Goal: Information Seeking & Learning: Get advice/opinions

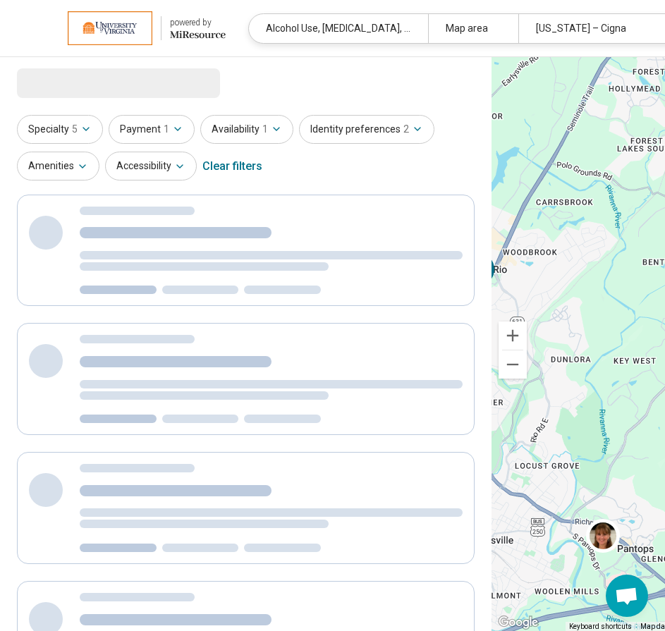
select select "***"
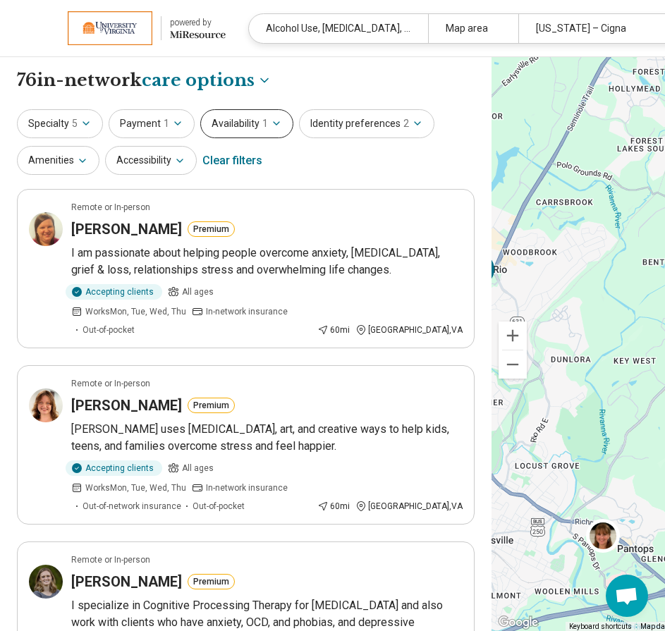
click at [282, 124] on button "Availability 1" at bounding box center [246, 123] width 93 height 29
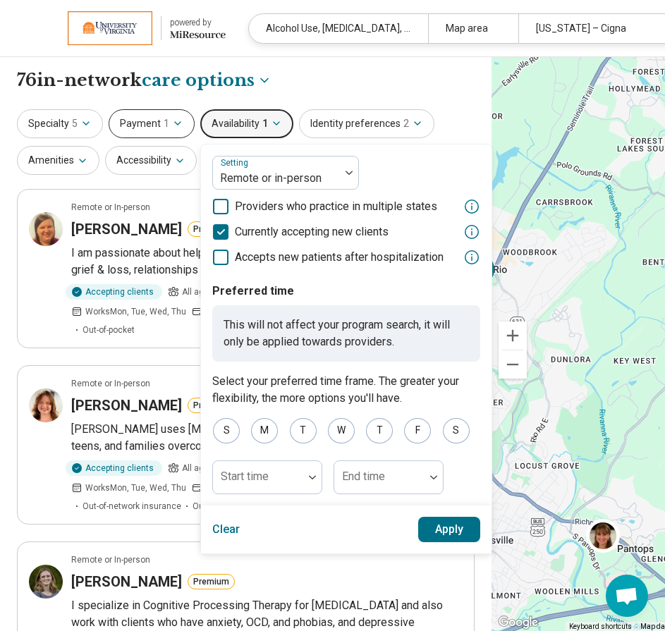
click at [172, 120] on icon "button" at bounding box center [177, 123] width 11 height 11
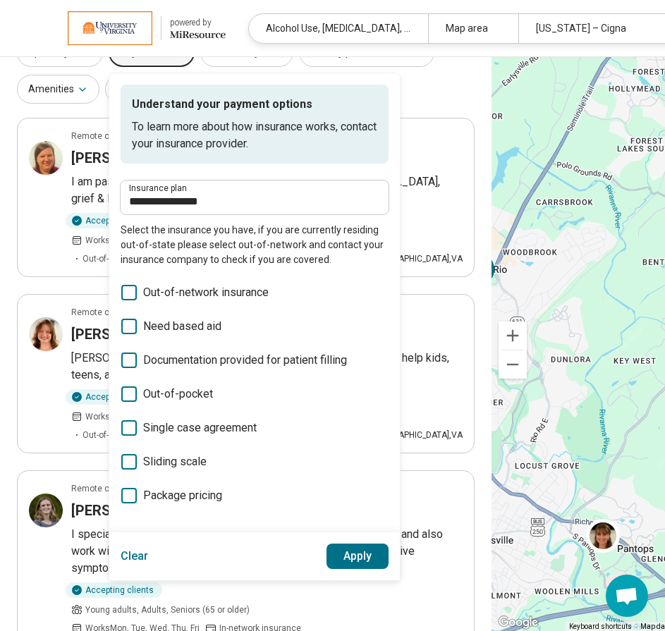
scroll to position [72, 0]
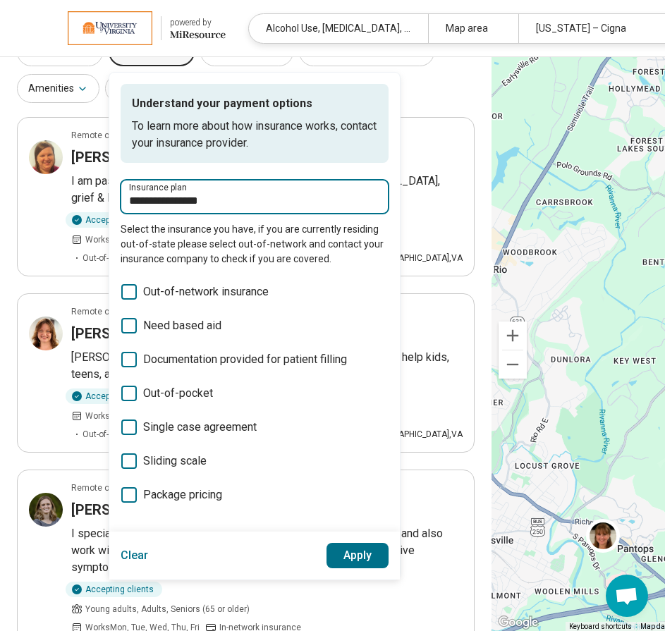
click at [225, 207] on input "**********" at bounding box center [254, 200] width 251 height 17
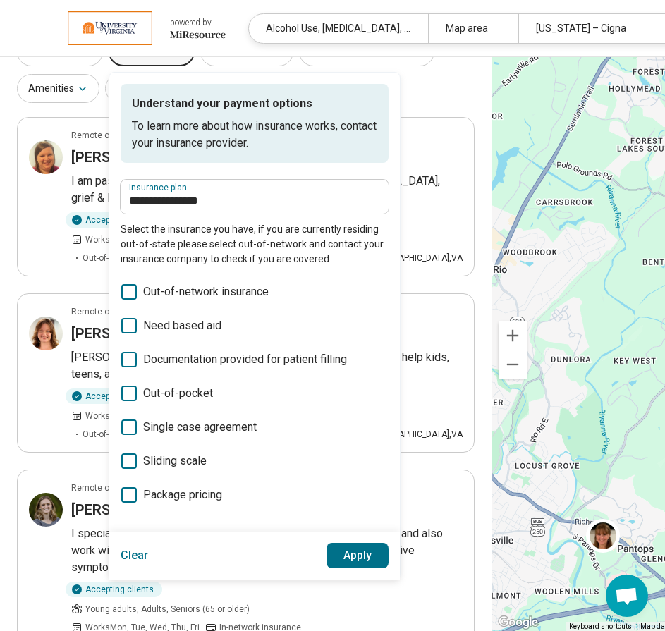
click at [210, 192] on label "Insurance plan" at bounding box center [254, 187] width 251 height 8
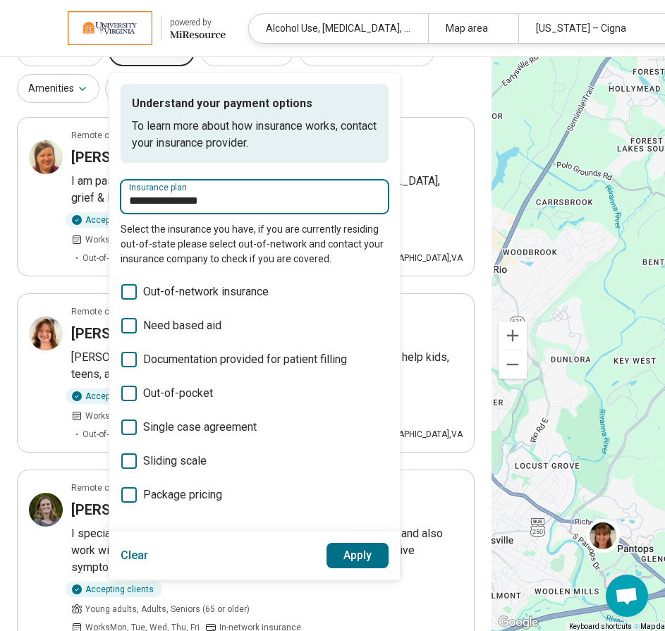
click at [210, 192] on input "**********" at bounding box center [254, 200] width 251 height 17
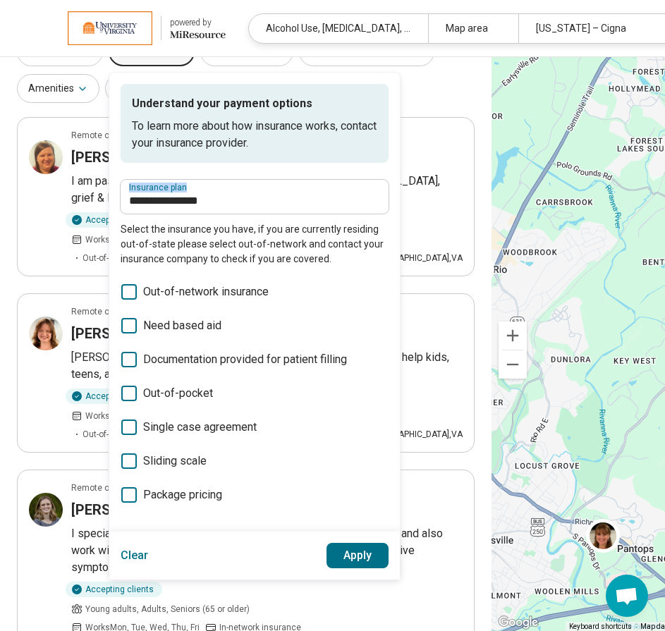
click at [210, 192] on label "Insurance plan" at bounding box center [254, 187] width 251 height 8
click at [210, 192] on input "**********" at bounding box center [254, 200] width 251 height 17
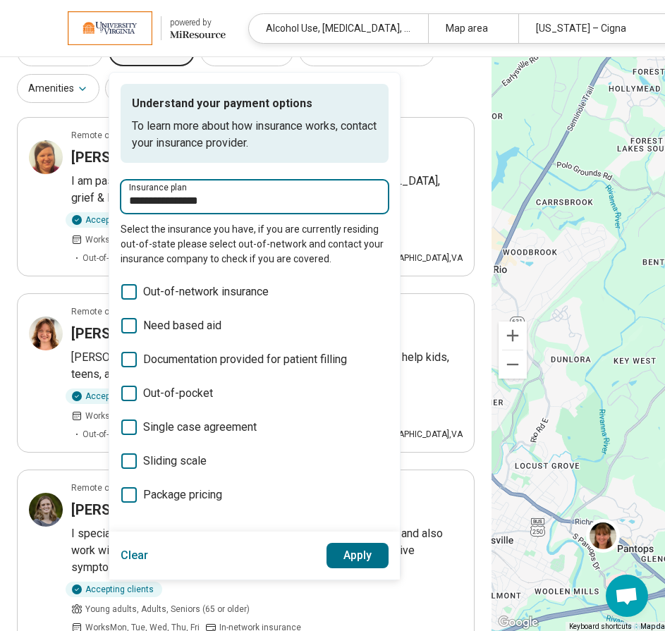
click at [211, 195] on input "**********" at bounding box center [254, 200] width 251 height 17
type input "*"
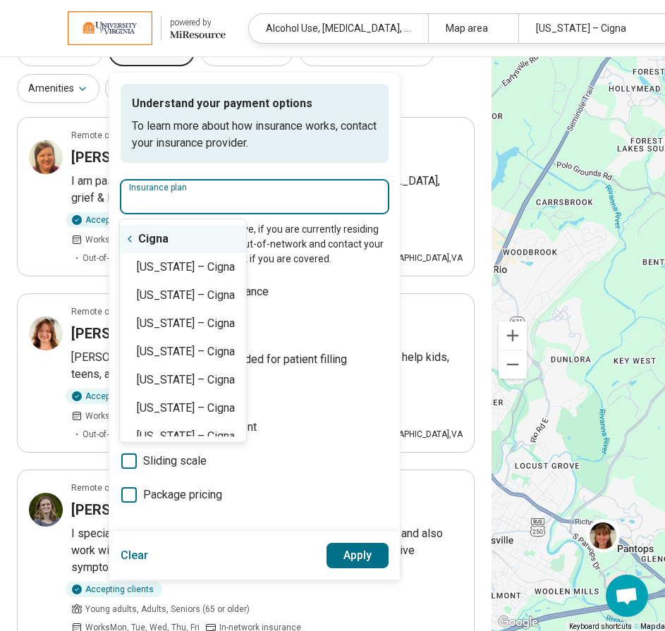
click at [128, 239] on icon "Suggestions" at bounding box center [129, 239] width 3 height 6
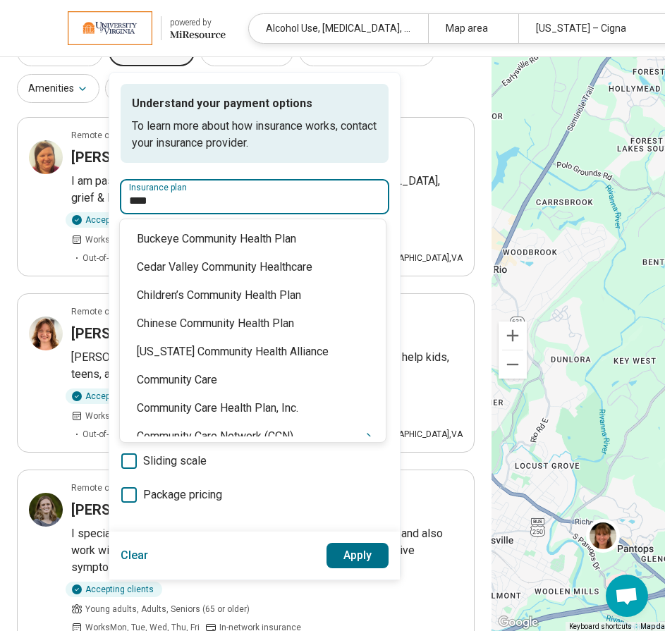
type input "*****"
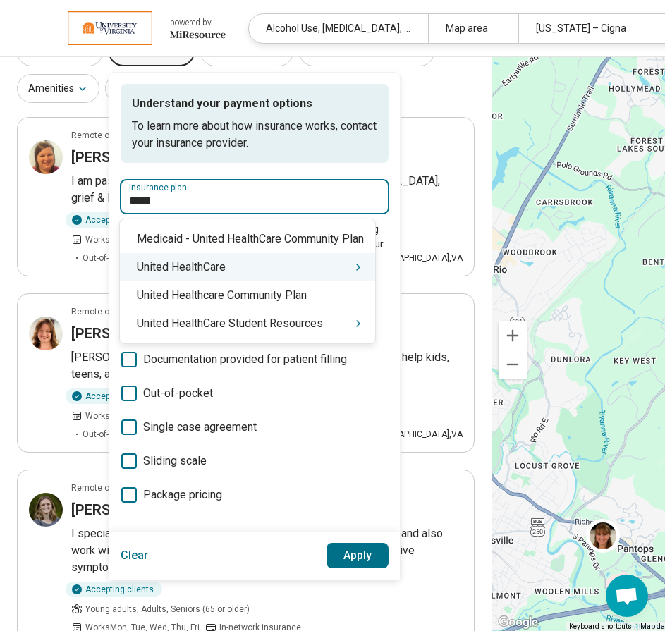
click at [224, 274] on div "United HealthCare" at bounding box center [247, 267] width 255 height 28
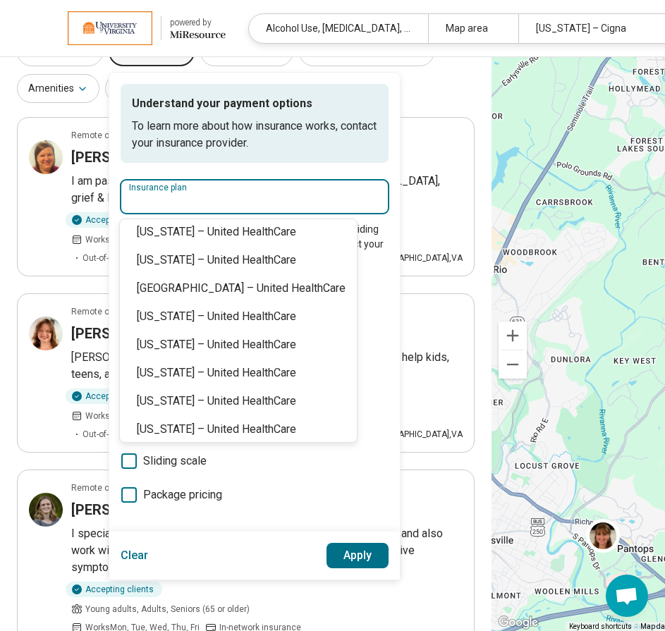
scroll to position [353, 0]
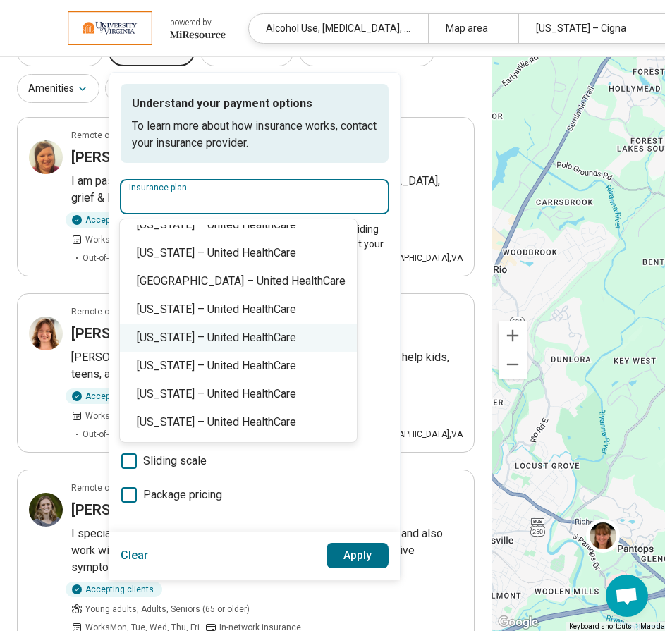
click at [206, 334] on div "Virginia – United HealthCare" at bounding box center [238, 338] width 237 height 28
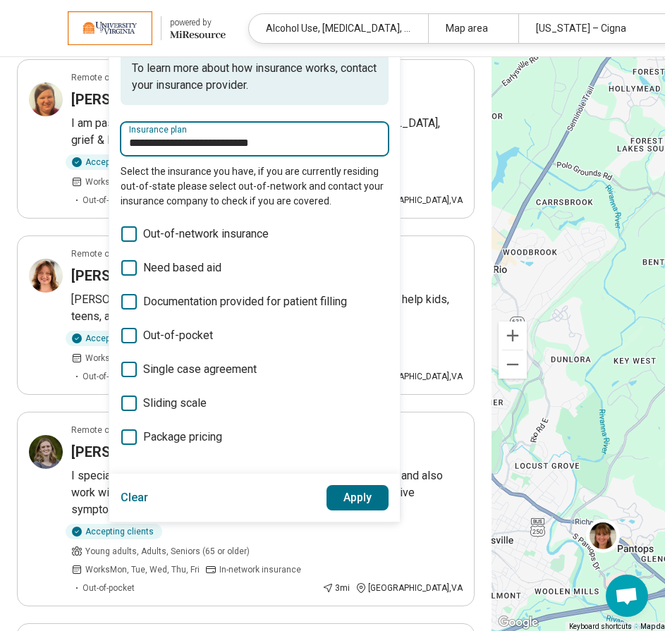
scroll to position [130, 0]
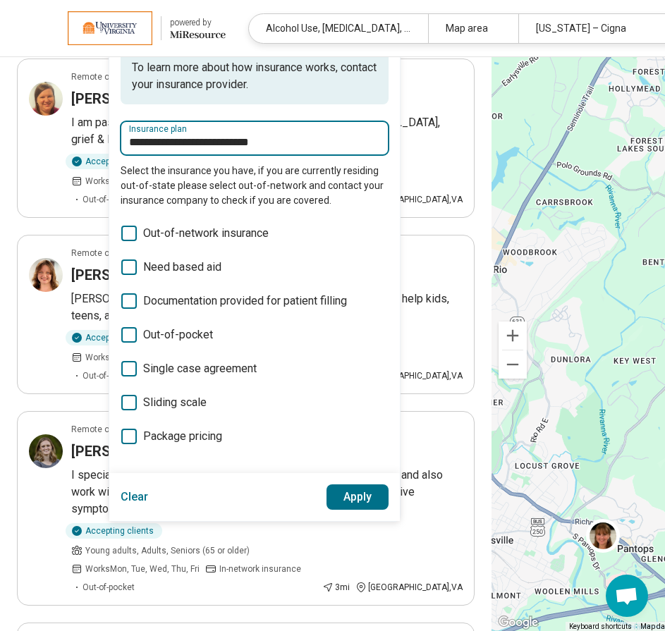
type input "**********"
click at [360, 495] on button "Apply" at bounding box center [357, 496] width 63 height 25
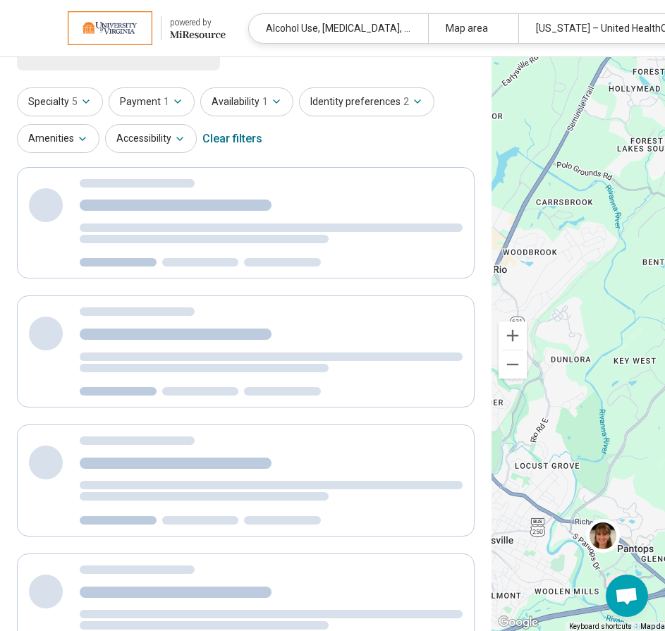
scroll to position [0, 0]
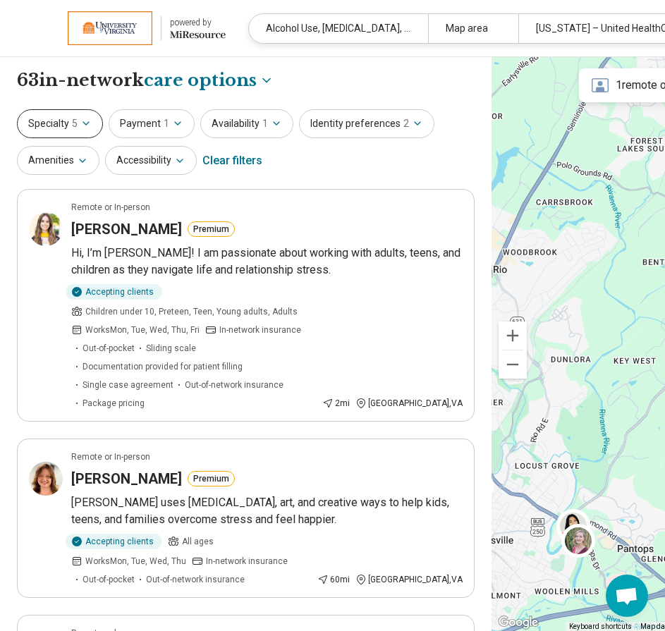
click at [88, 127] on icon "button" at bounding box center [85, 123] width 11 height 11
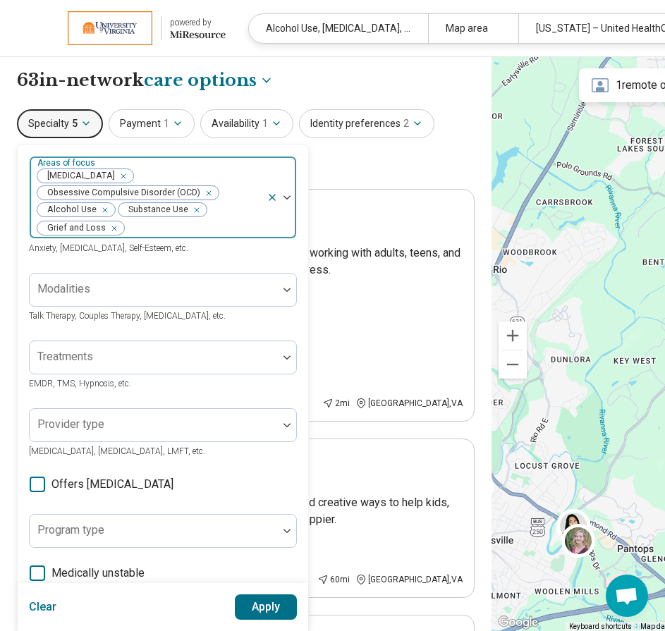
click at [121, 178] on div "Remove [object Object]" at bounding box center [120, 176] width 17 height 17
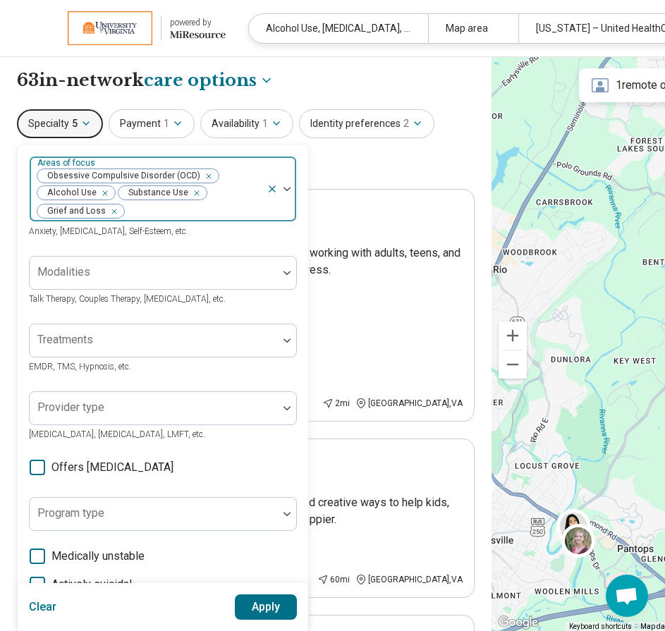
click at [204, 178] on icon "Remove [object Object]" at bounding box center [205, 176] width 10 height 10
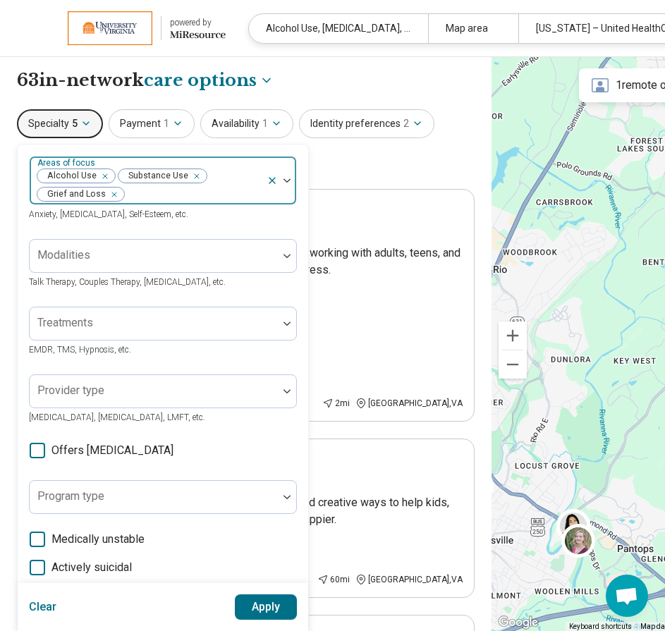
click at [102, 176] on icon "Remove [object Object]" at bounding box center [102, 176] width 10 height 10
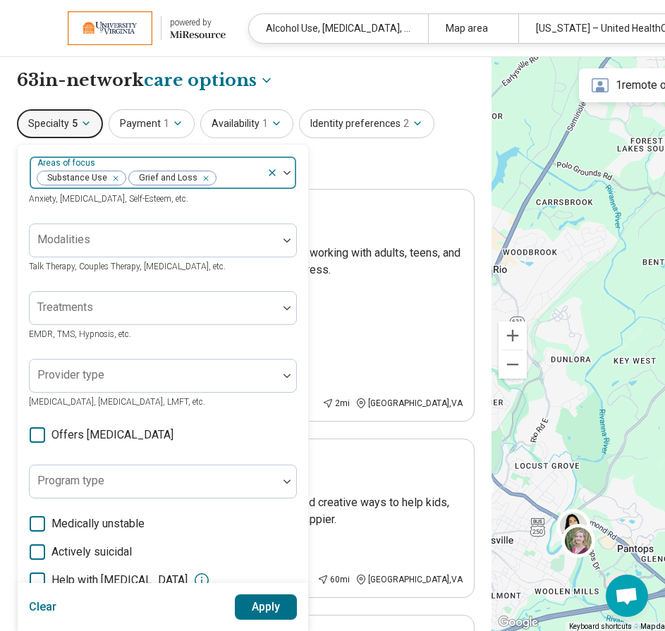
click at [200, 180] on icon "Remove [object Object]" at bounding box center [202, 178] width 5 height 5
click at [116, 178] on div "Remove [object Object]" at bounding box center [112, 178] width 17 height 17
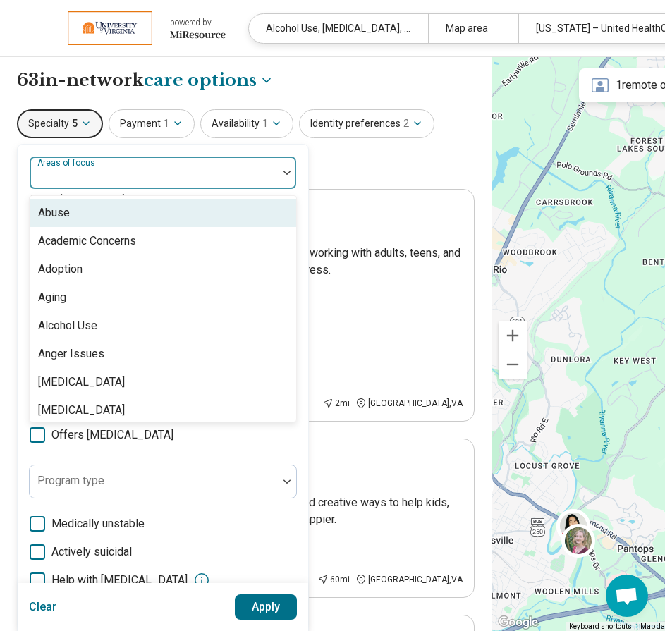
click at [116, 178] on div at bounding box center [153, 178] width 237 height 20
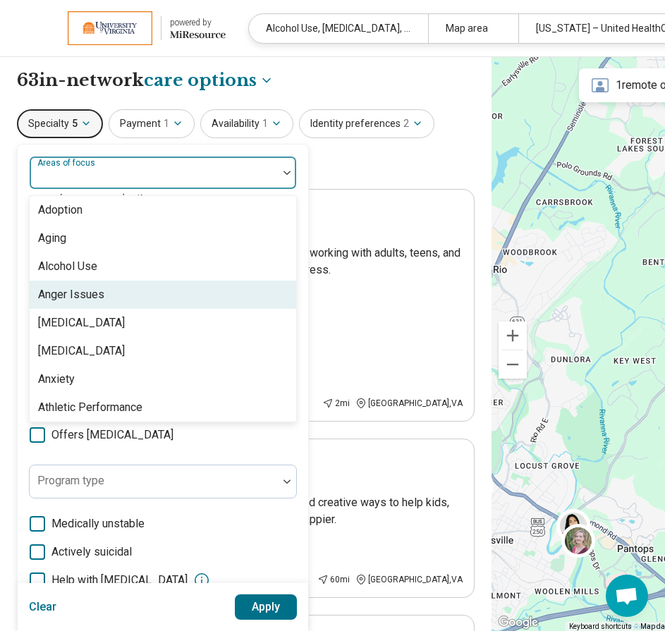
scroll to position [80, 0]
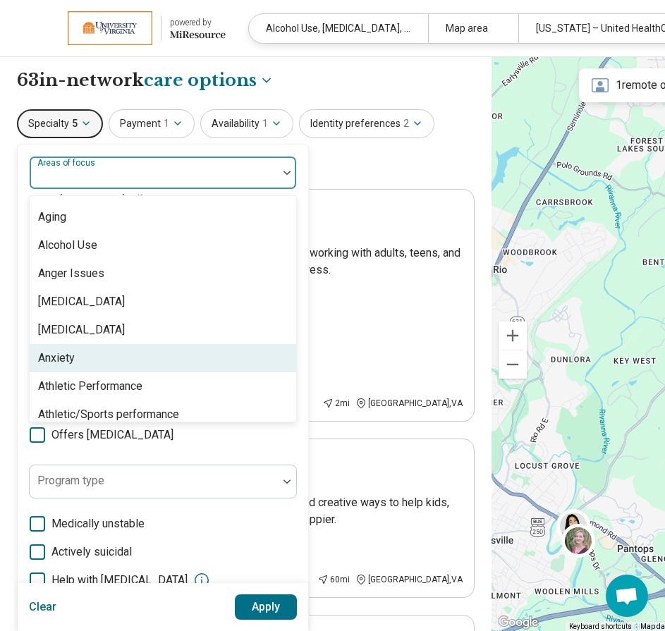
click at [71, 355] on div "Anxiety" at bounding box center [56, 358] width 37 height 17
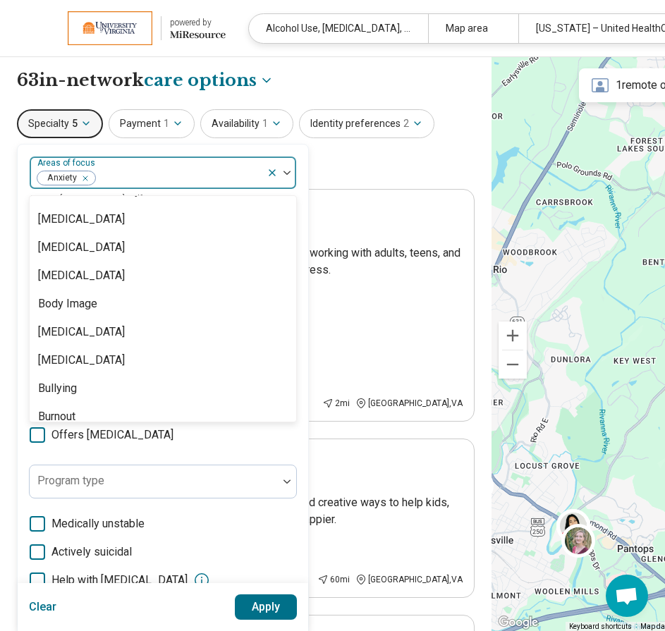
scroll to position [359, 0]
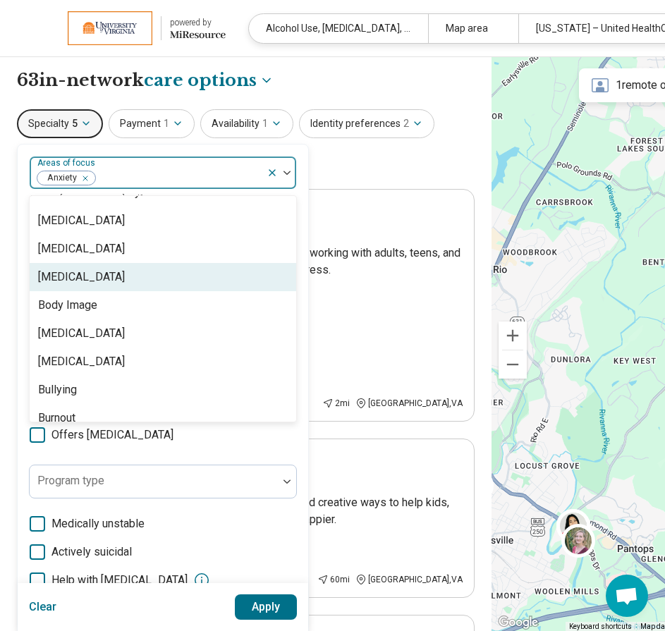
click at [117, 282] on div "Bipolar Disorder" at bounding box center [81, 277] width 87 height 17
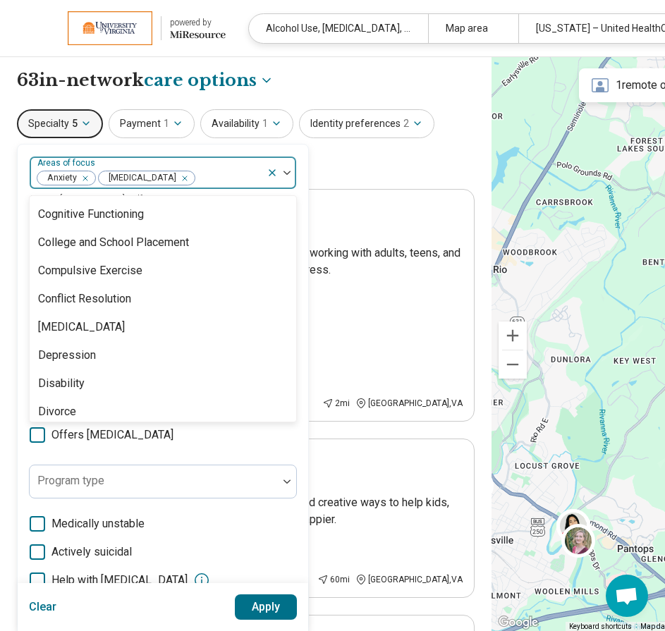
scroll to position [648, 0]
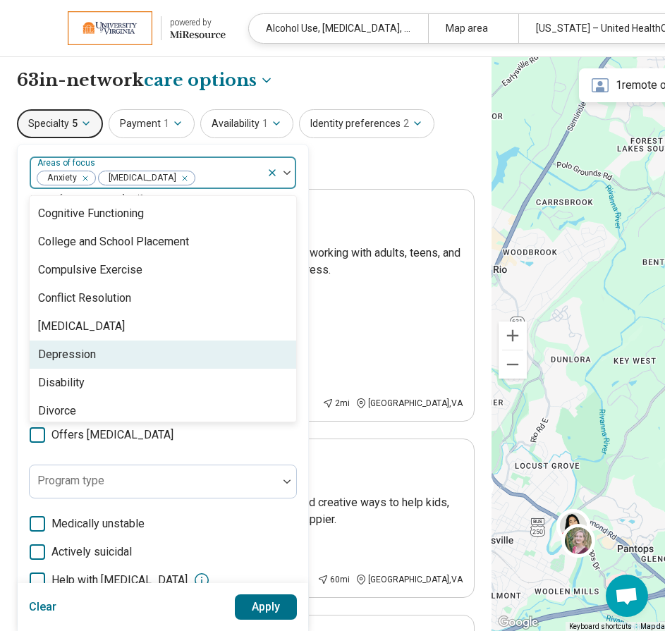
click at [140, 349] on div "Depression" at bounding box center [163, 355] width 266 height 28
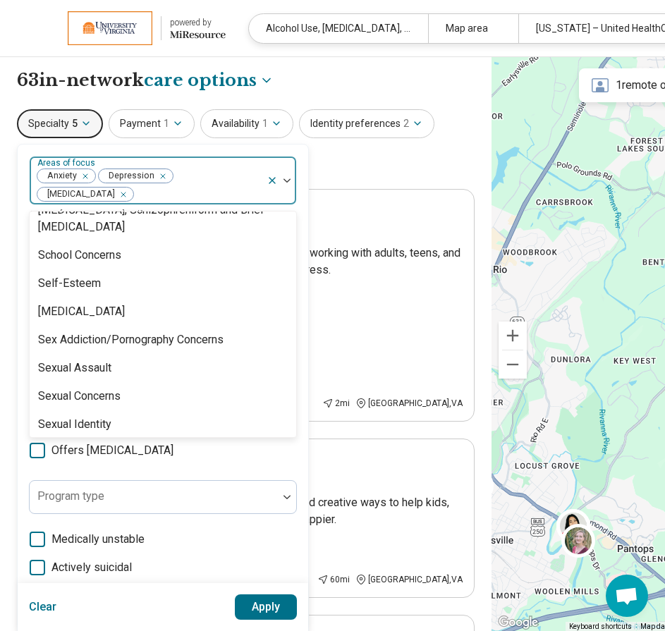
scroll to position [2290, 0]
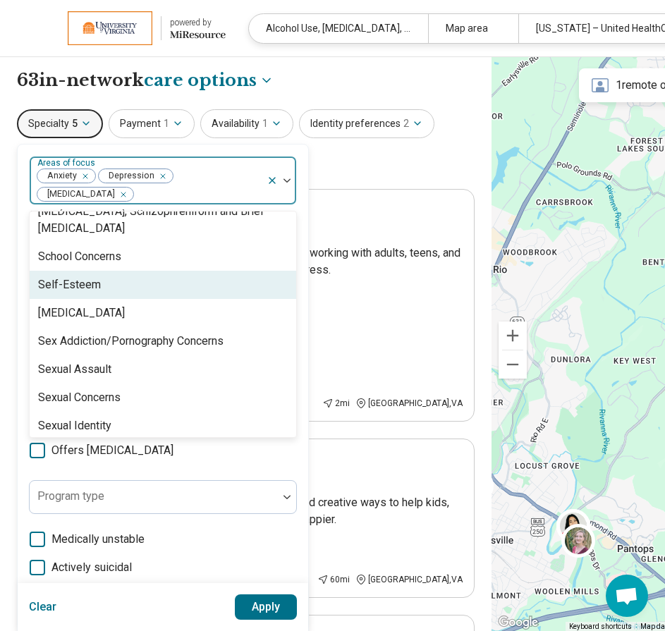
click at [123, 288] on div "Self-Esteem" at bounding box center [163, 285] width 266 height 28
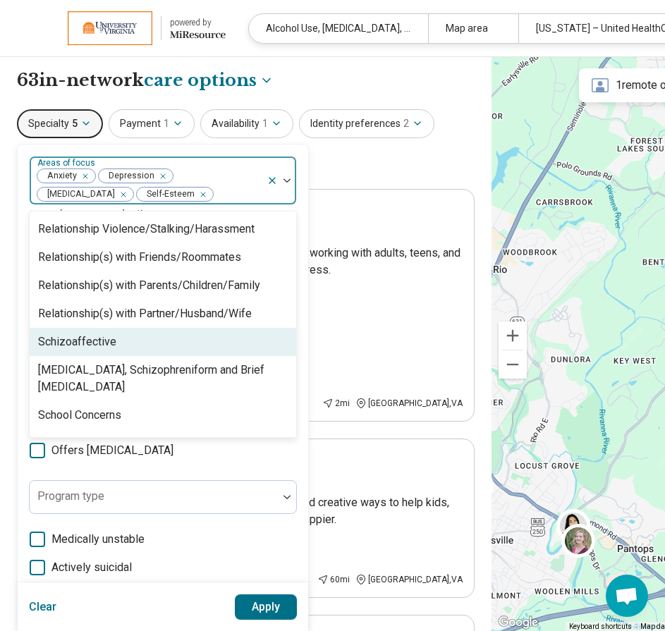
scroll to position [2131, 0]
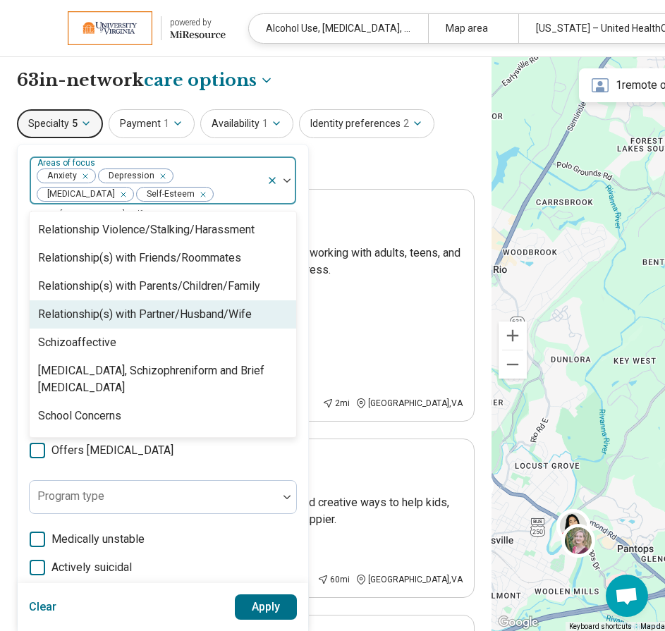
click at [131, 317] on div "Relationship(s) with Partner/Husband/Wife" at bounding box center [145, 314] width 214 height 17
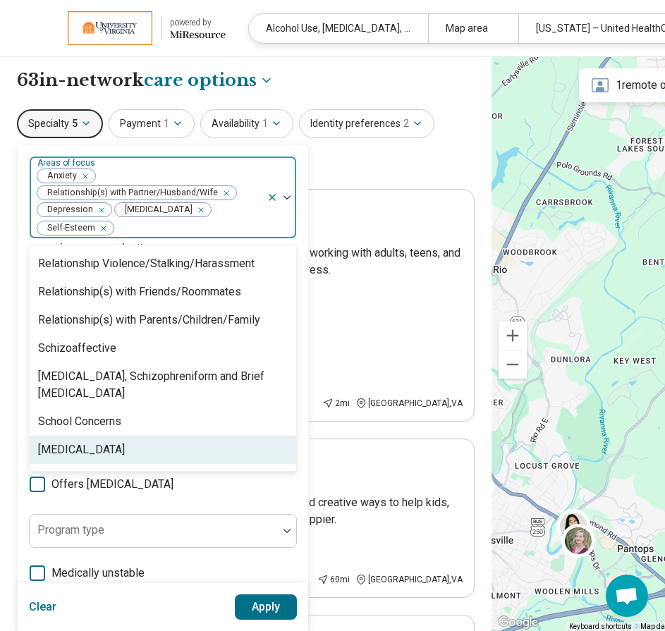
click at [236, 506] on div "option Relationship(s) with Partner/Husband/Wife, selected. 95 results availabl…" at bounding box center [163, 456] width 268 height 601
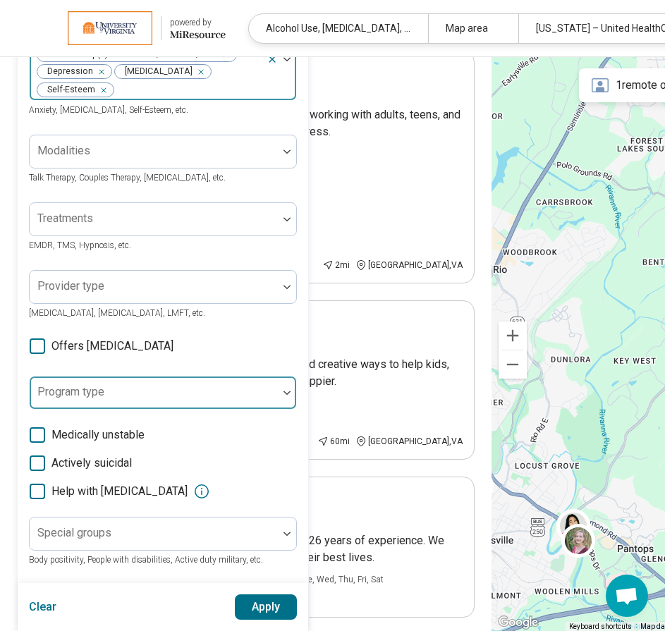
click at [281, 391] on div at bounding box center [287, 393] width 18 height 4
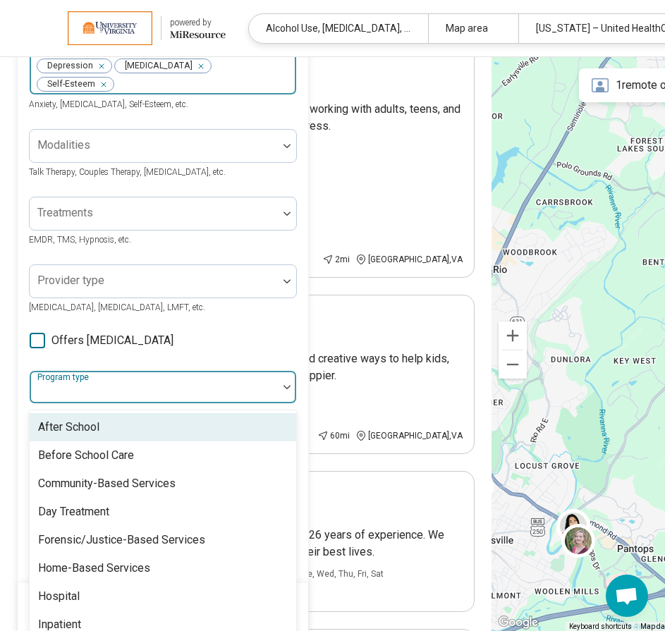
scroll to position [145, 0]
click at [283, 349] on div "Areas of focus Anxiety Relationship(s) with Partner/Husband/Wife Depression Bip…" at bounding box center [163, 311] width 268 height 601
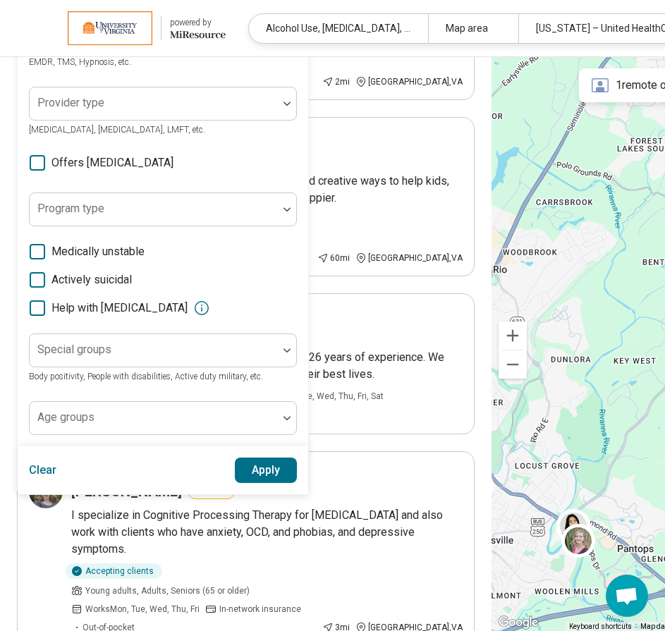
scroll to position [350, 0]
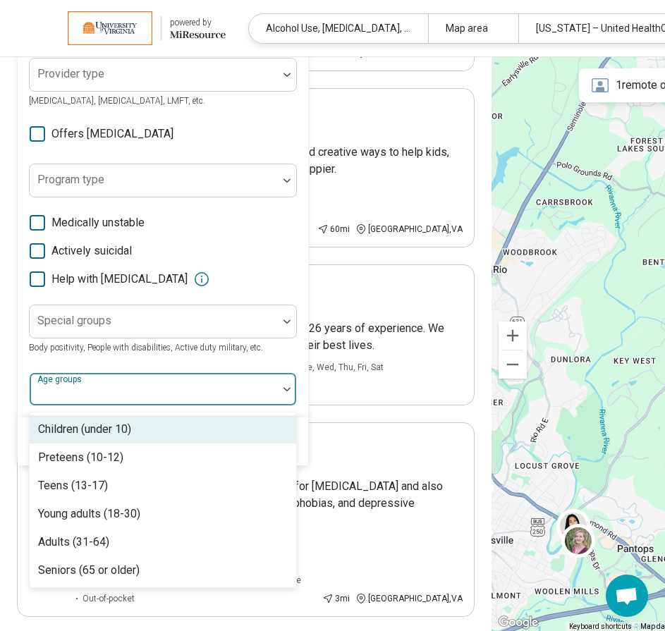
click at [283, 400] on div at bounding box center [287, 389] width 18 height 32
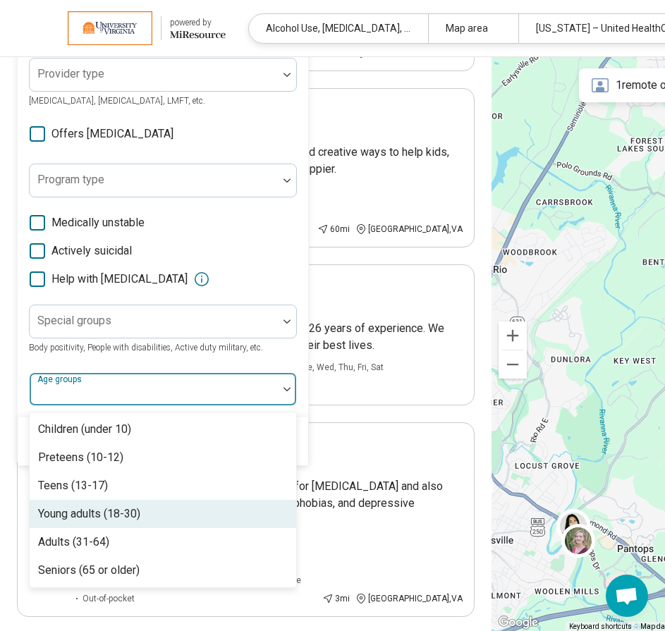
click at [217, 512] on div "Young adults (18-30)" at bounding box center [163, 514] width 266 height 28
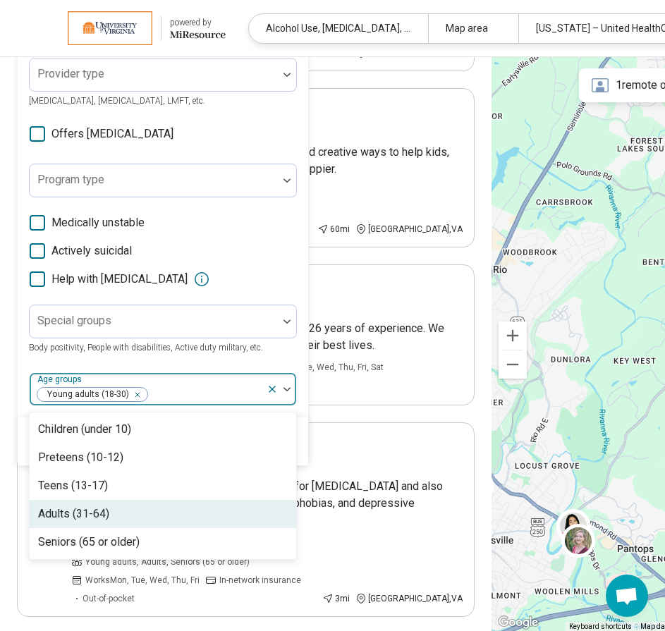
click at [173, 513] on div "Adults (31-64)" at bounding box center [163, 514] width 266 height 28
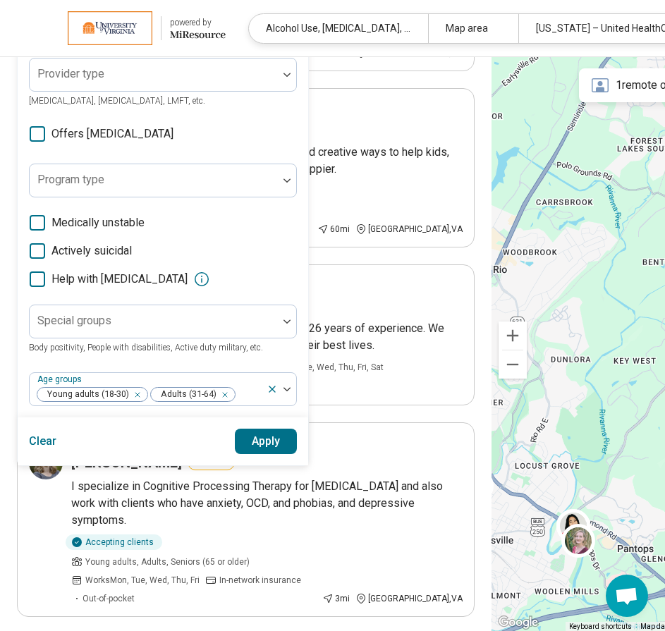
click at [255, 354] on div "Special groups Body positivity, People with disabilities, Active duty military,…" at bounding box center [163, 330] width 268 height 51
click at [248, 444] on button "Apply" at bounding box center [266, 441] width 63 height 25
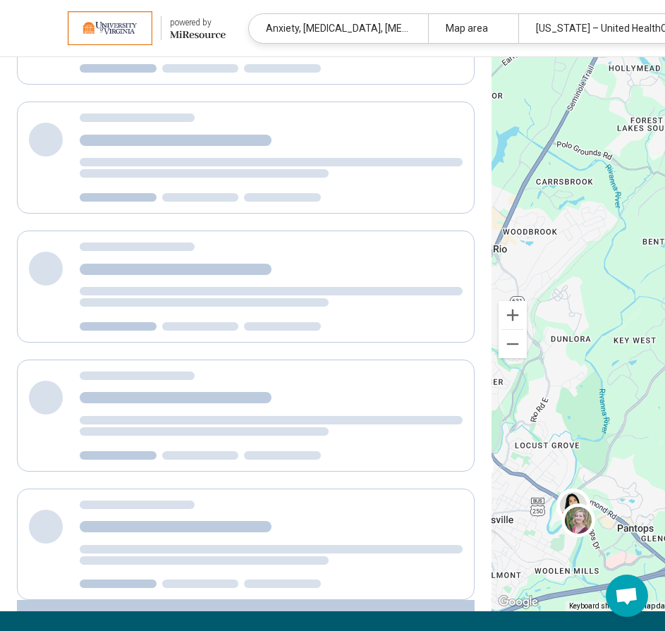
scroll to position [41, 0]
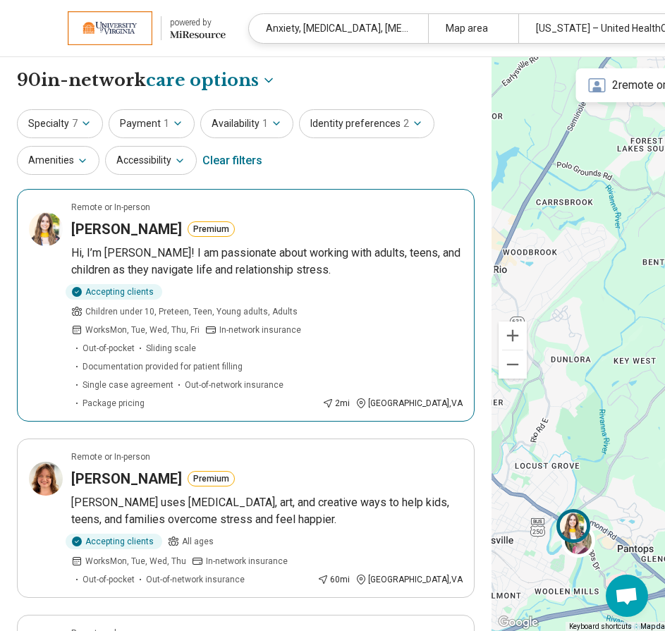
click at [382, 264] on p "Hi, I’m Sarah! I am passionate about working with adults, teens, and children a…" at bounding box center [266, 262] width 391 height 34
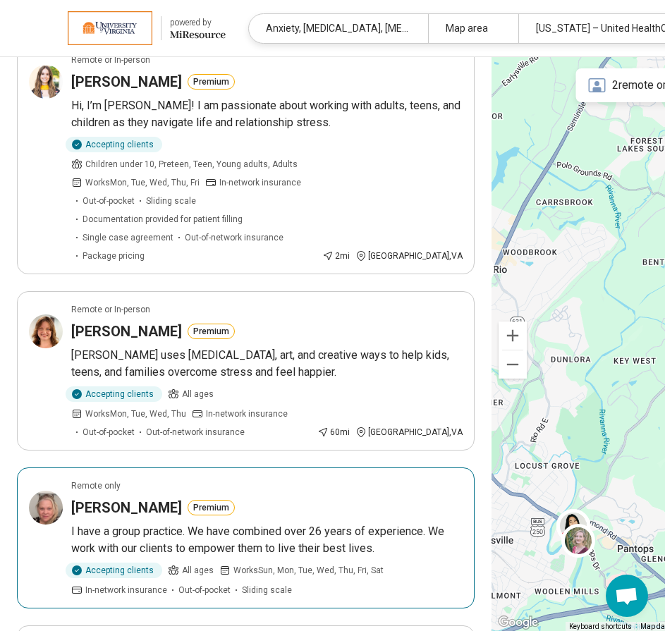
scroll to position [177, 0]
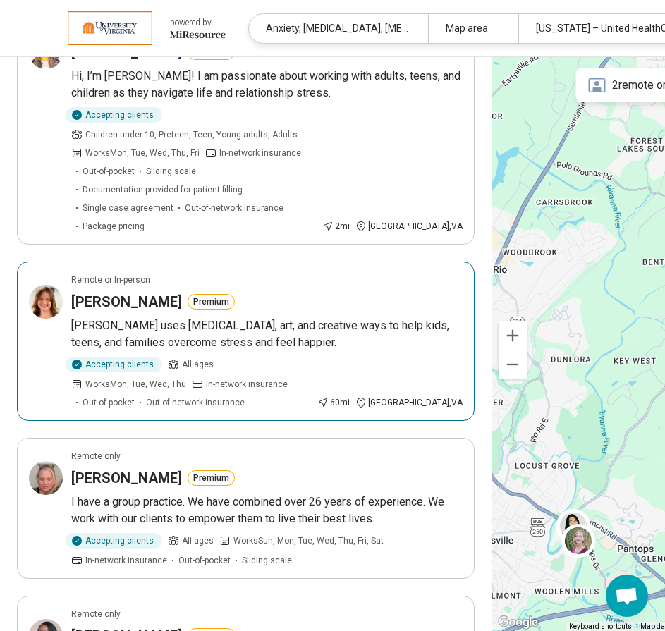
click at [256, 317] on p "Kate uses play therapy, art, and creative ways to help kids, teens, and familie…" at bounding box center [266, 334] width 391 height 34
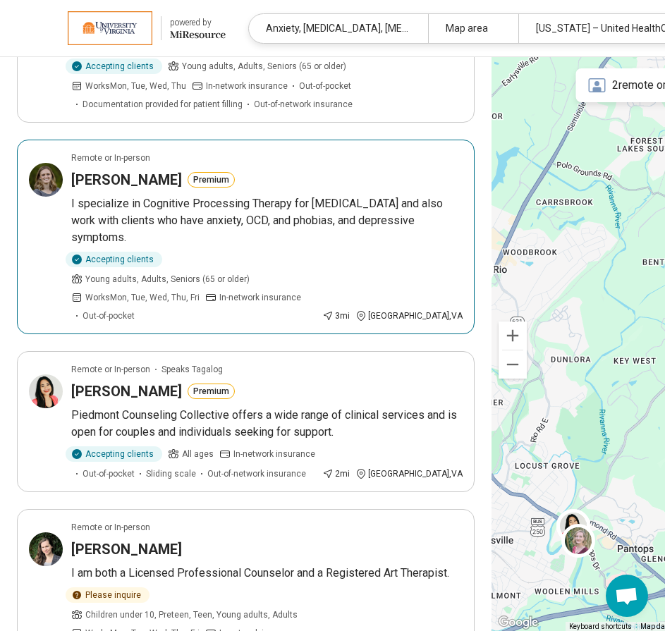
scroll to position [810, 0]
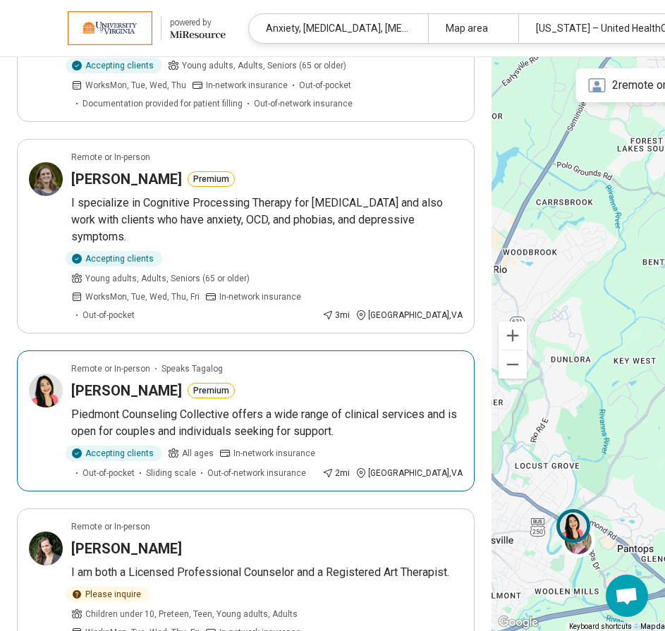
click at [303, 350] on article "Remote or In-person Speaks Tagalog Jem Iwatsubo Premium Piedmont Counseling Col…" at bounding box center [246, 420] width 458 height 141
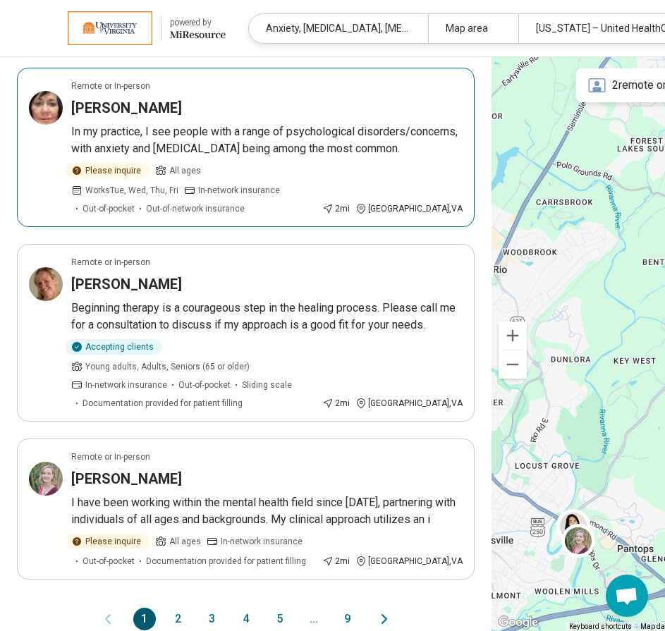
scroll to position [1466, 0]
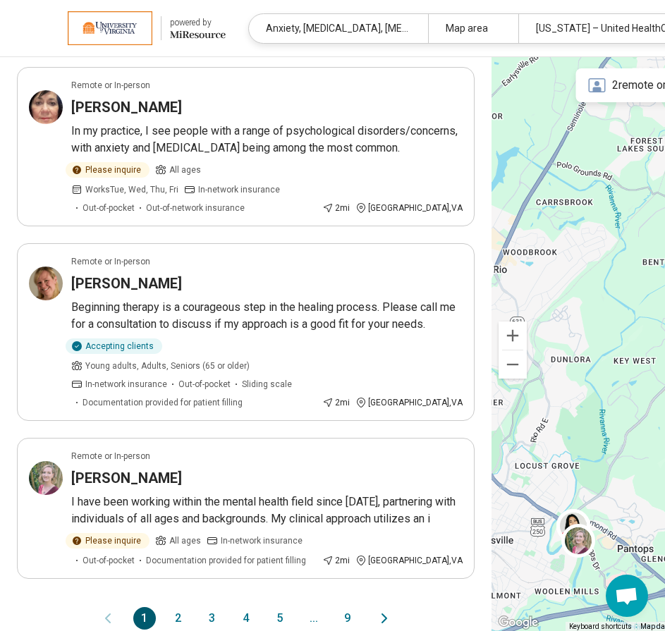
click at [381, 610] on icon "Next page" at bounding box center [384, 618] width 17 height 17
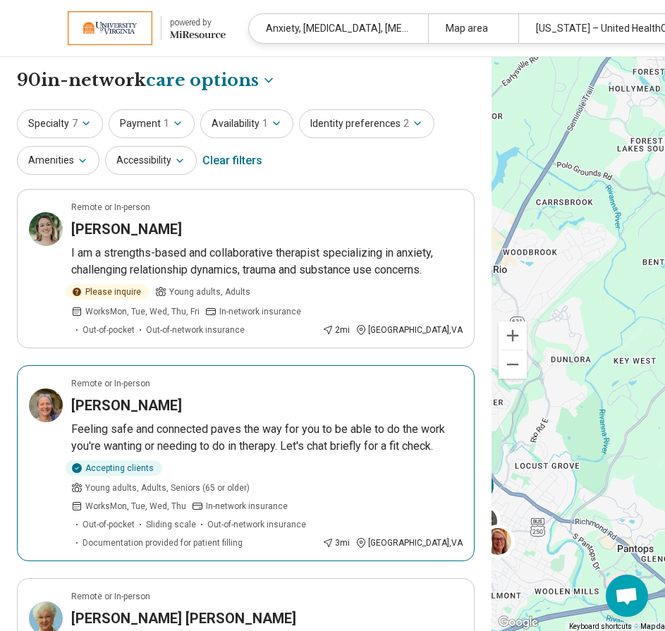
scroll to position [197, 0]
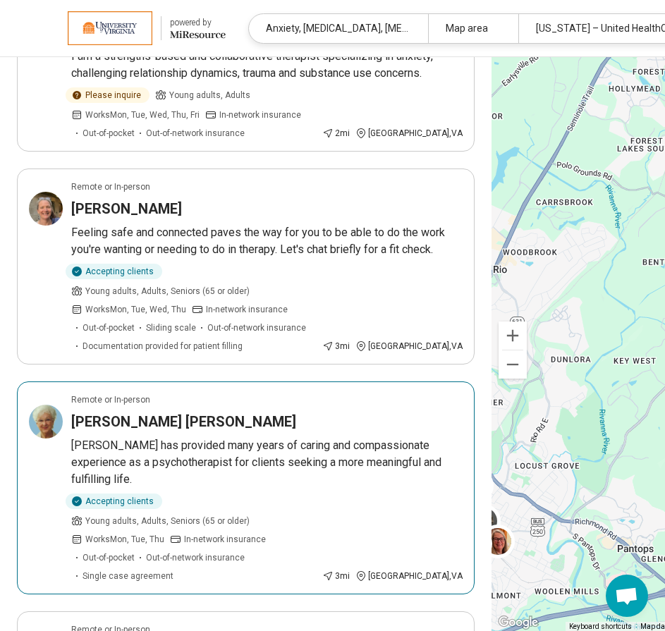
click at [364, 494] on div "Accepting clients Young adults, Adults, Seniors (65 or older) Works Mon, Tue, T…" at bounding box center [266, 538] width 391 height 89
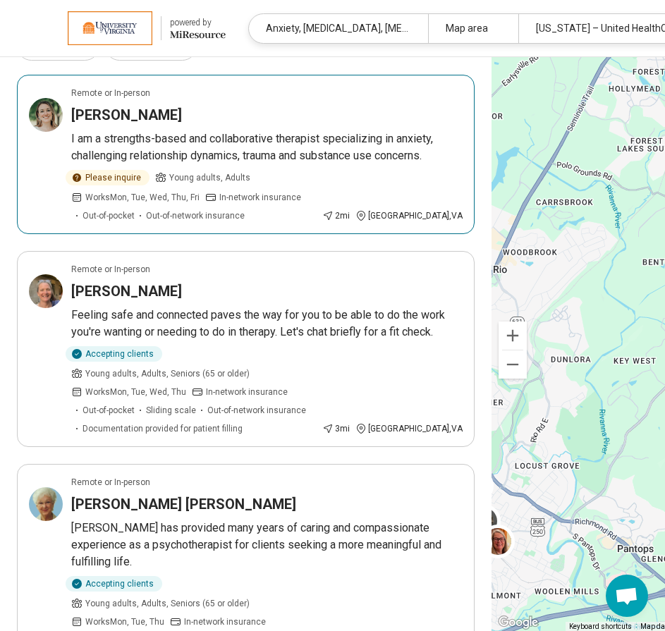
scroll to position [115, 0]
click at [304, 210] on div "Please inquire Young adults, Adults Works Mon, Tue, Wed, Thu, Fri In-network in…" at bounding box center [193, 195] width 245 height 52
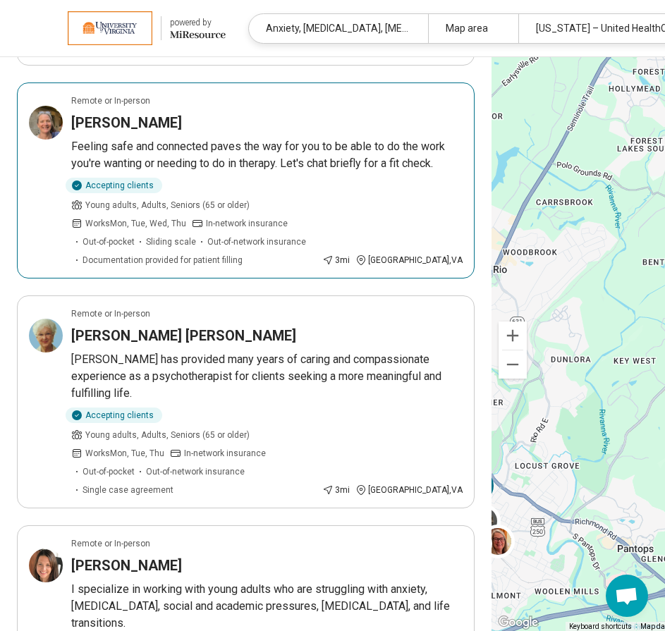
scroll to position [283, 0]
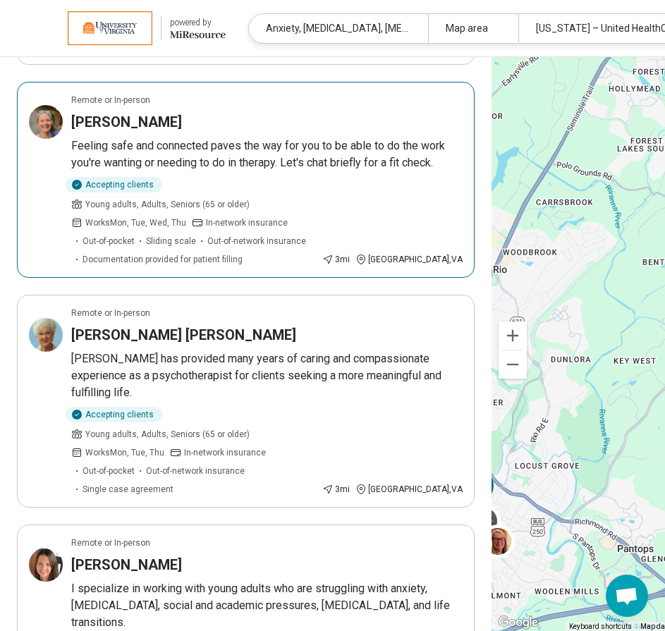
click at [300, 195] on div "Accepting clients Young adults, Adults, Seniors (65 or older) Works Mon, Tue, W…" at bounding box center [193, 221] width 245 height 89
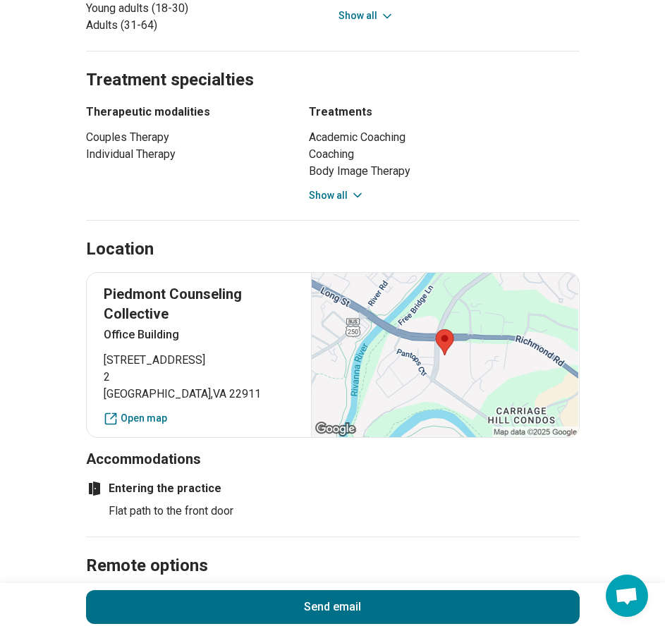
scroll to position [938, 0]
click at [129, 416] on link "Open map" at bounding box center [199, 417] width 191 height 15
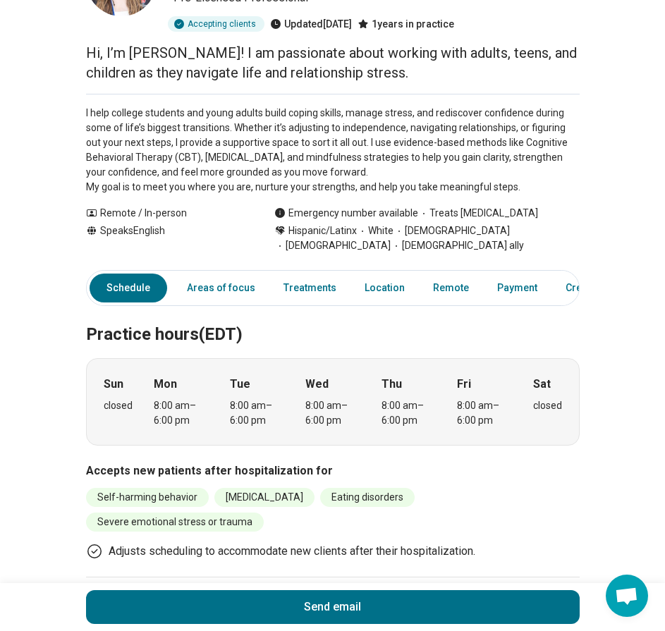
scroll to position [0, 7]
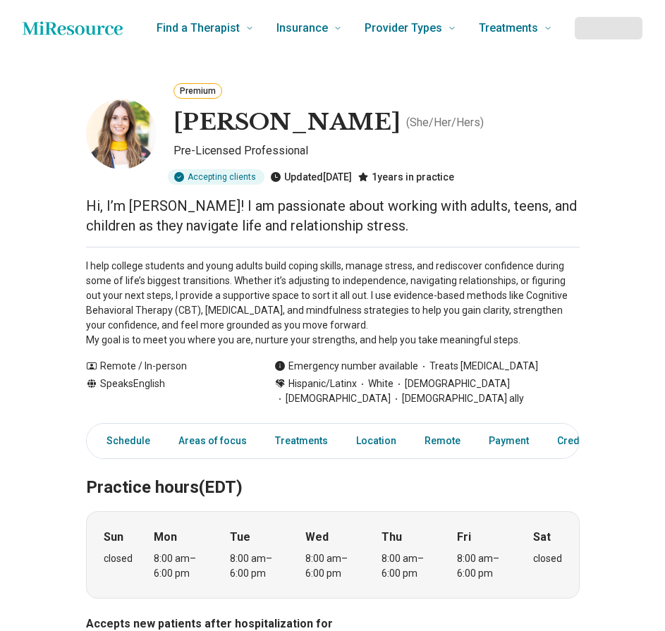
scroll to position [0, 7]
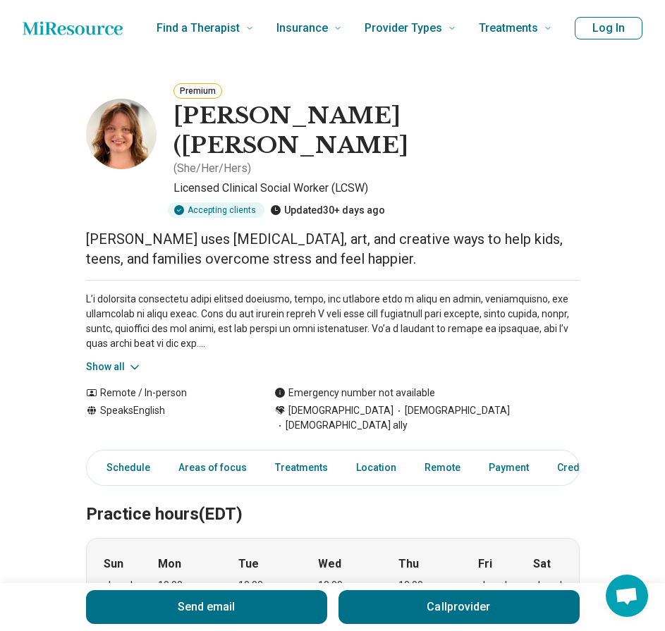
click at [137, 360] on icon at bounding box center [135, 367] width 14 height 14
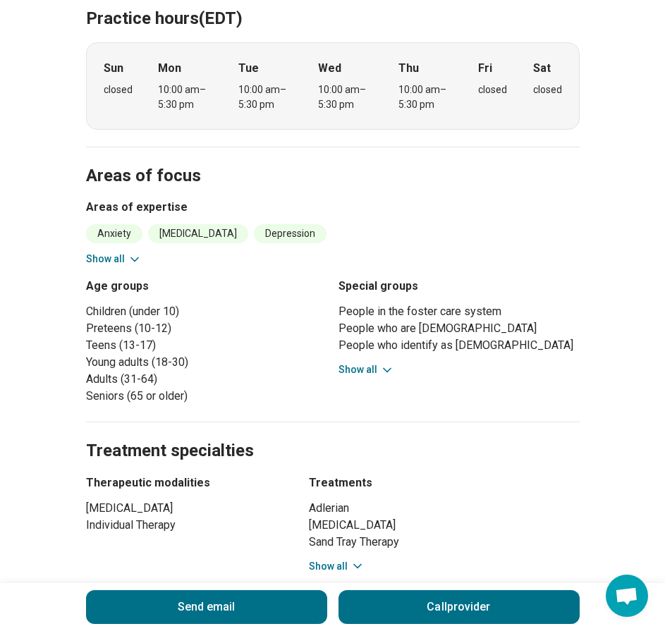
scroll to position [644, 11]
click at [380, 362] on icon at bounding box center [387, 369] width 14 height 14
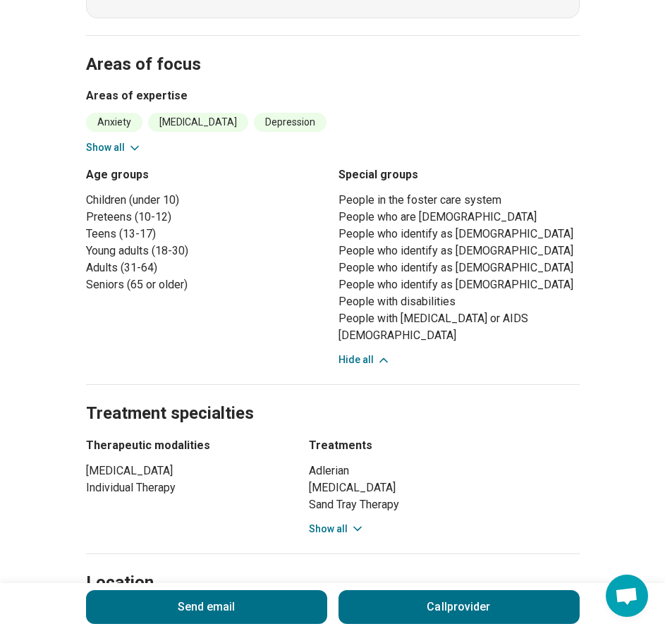
scroll to position [721, 11]
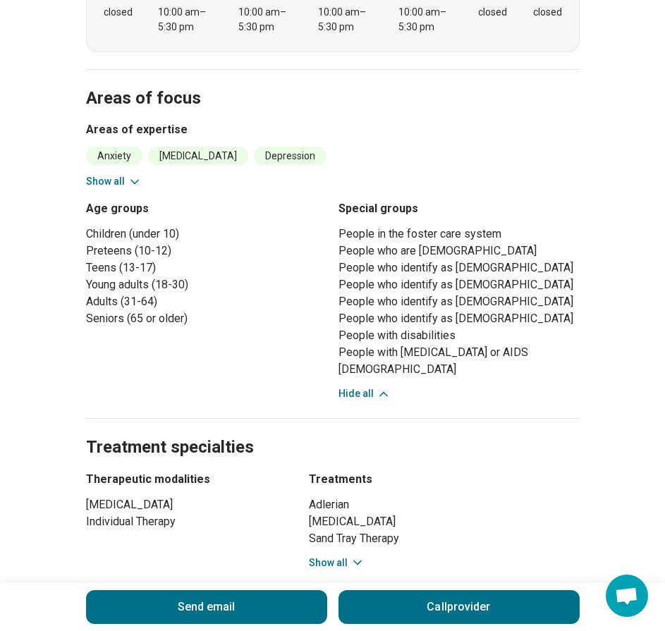
click at [141, 343] on div "Age groups Children (under 10) Preteens (10-12) Teens (13-17) Young adults (18-…" at bounding box center [206, 300] width 241 height 201
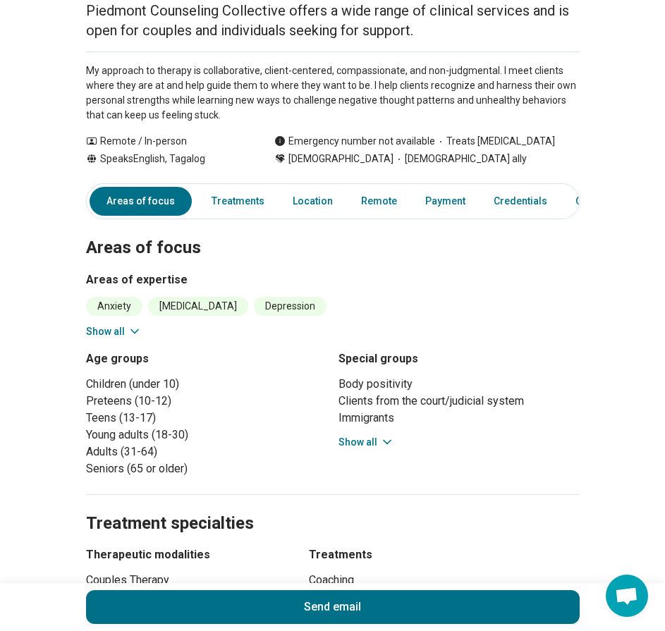
scroll to position [192, 0]
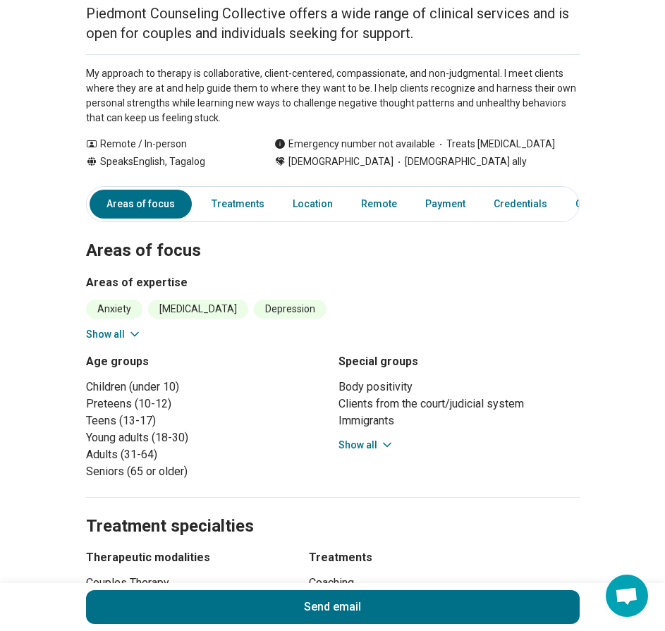
click at [134, 336] on icon at bounding box center [135, 334] width 14 height 14
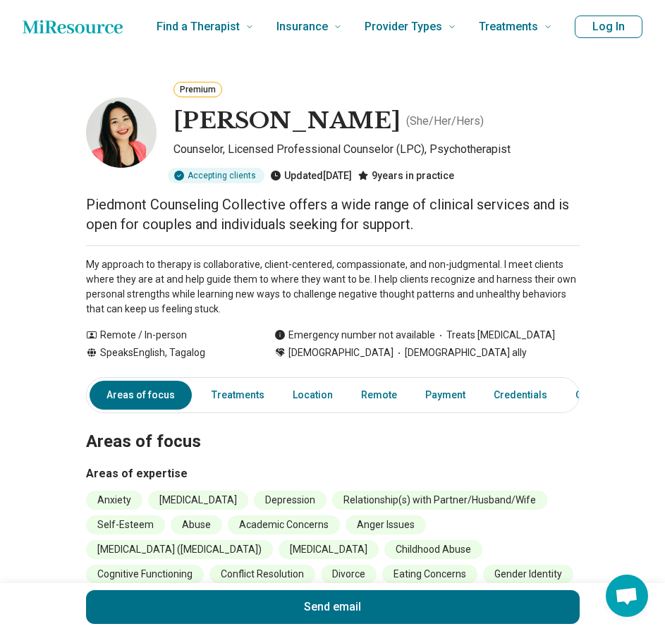
scroll to position [1, 0]
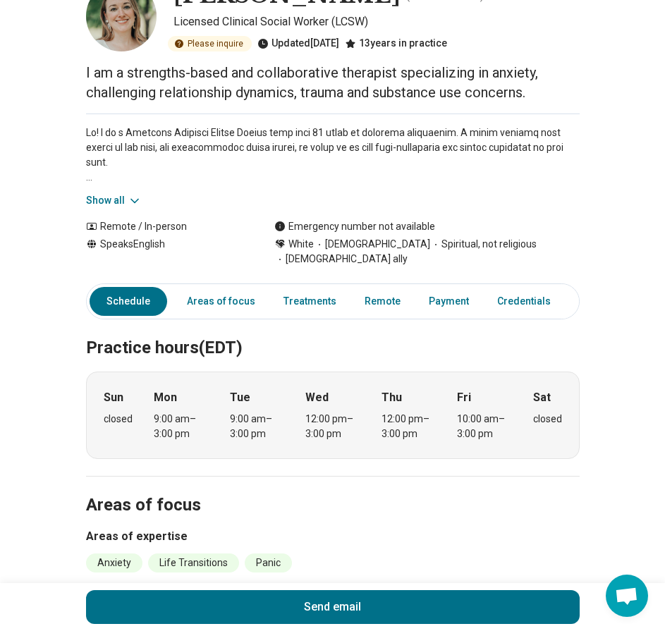
scroll to position [100, 11]
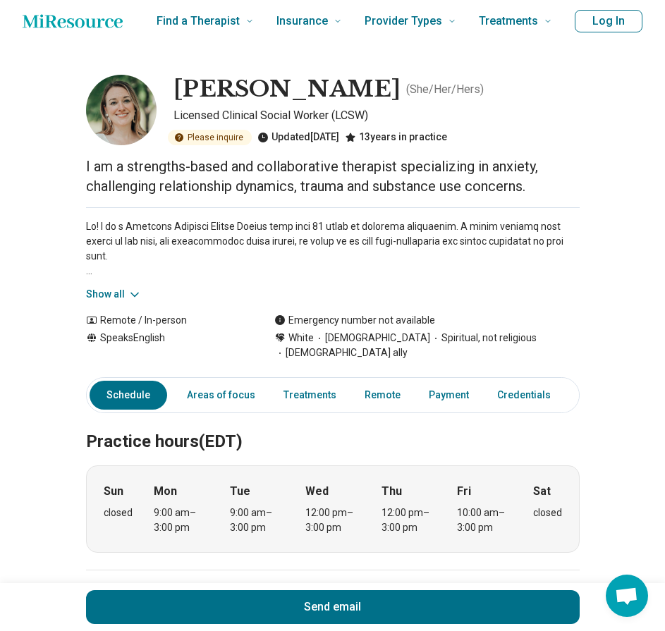
scroll to position [0, 11]
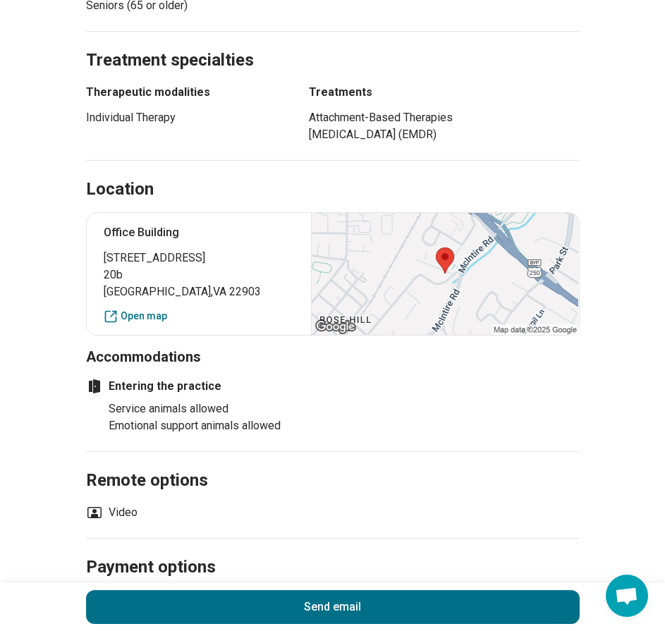
scroll to position [650, 11]
click at [125, 323] on link "Open map" at bounding box center [199, 315] width 191 height 15
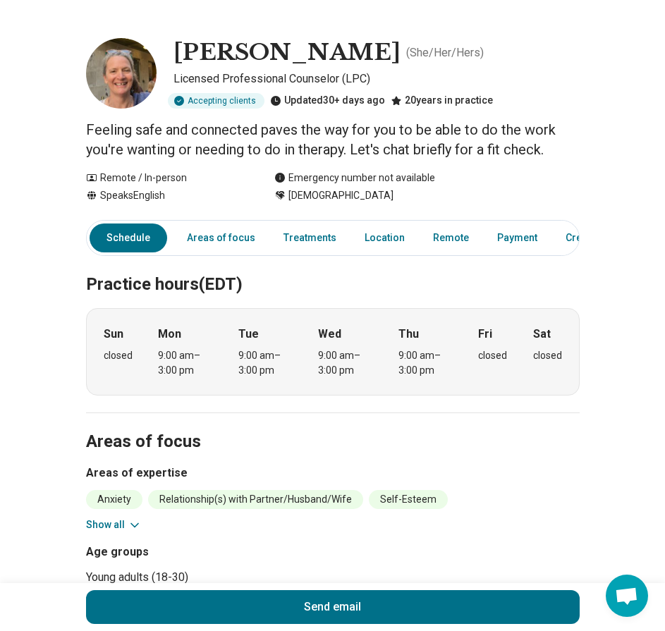
scroll to position [0, 11]
